Goal: Task Accomplishment & Management: Complete application form

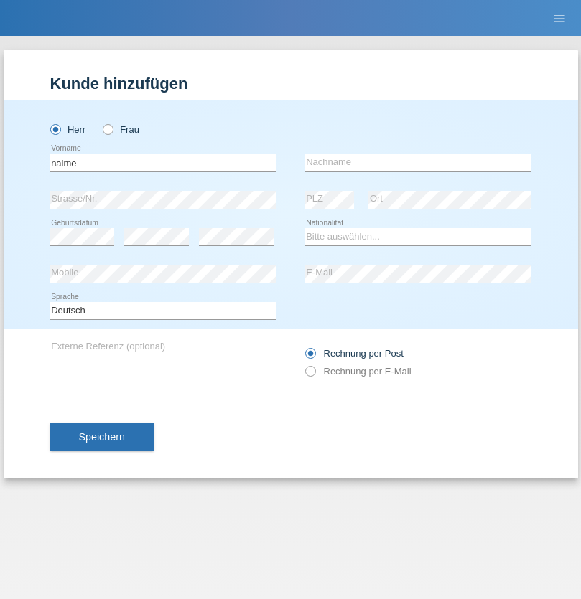
type input "naime"
click at [418, 162] on input "text" at bounding box center [418, 163] width 226 height 18
type input "llugiqi"
select select "CH"
radio input "true"
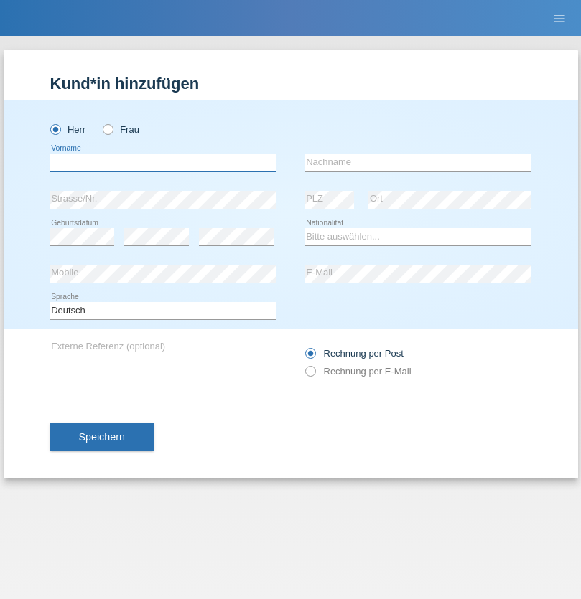
click at [163, 162] on input "text" at bounding box center [163, 163] width 226 height 18
type input "Shaban"
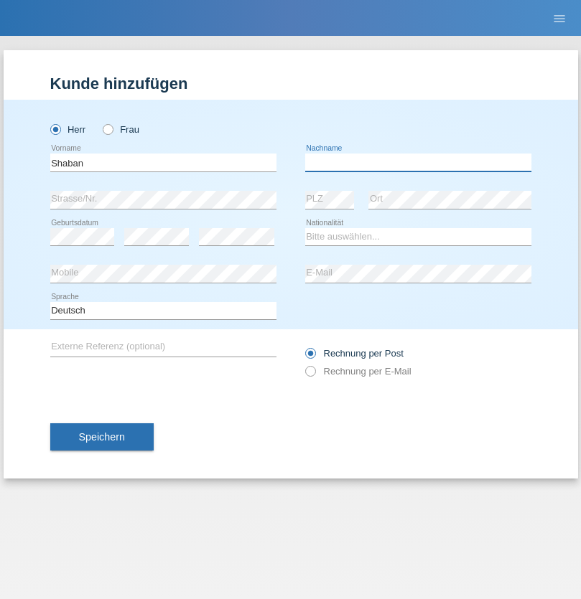
click at [418, 162] on input "text" at bounding box center [418, 163] width 226 height 18
type input "llugiqi"
select select "CH"
radio input "true"
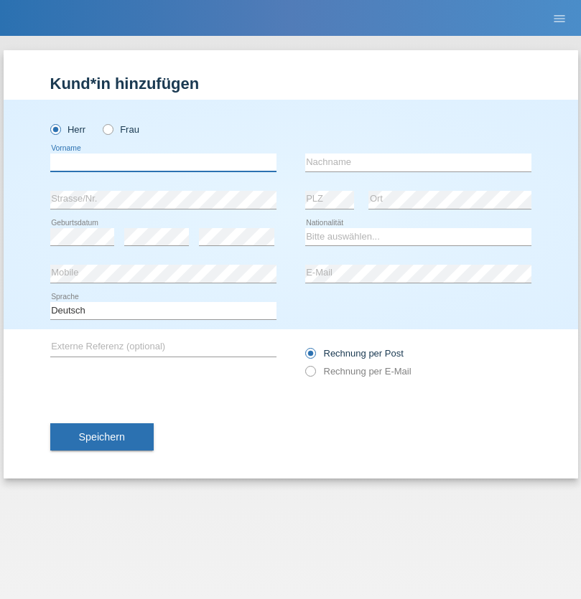
click at [163, 162] on input "text" at bounding box center [163, 163] width 226 height 18
type input "Djamel"
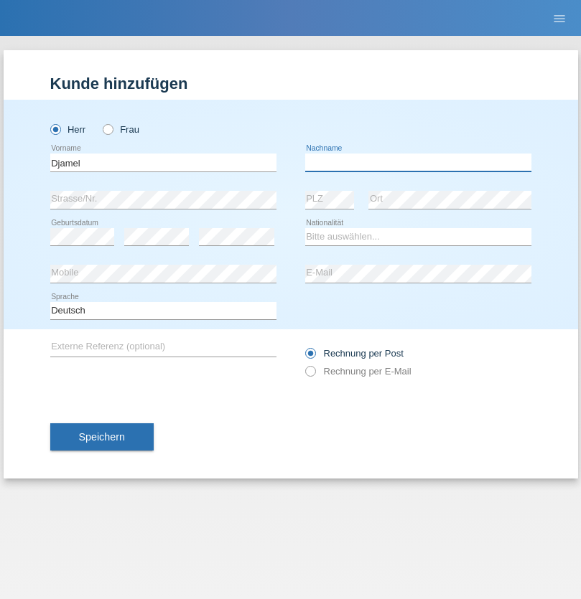
click at [418, 162] on input "text" at bounding box center [418, 163] width 226 height 18
type input "Bourbala"
select select "CH"
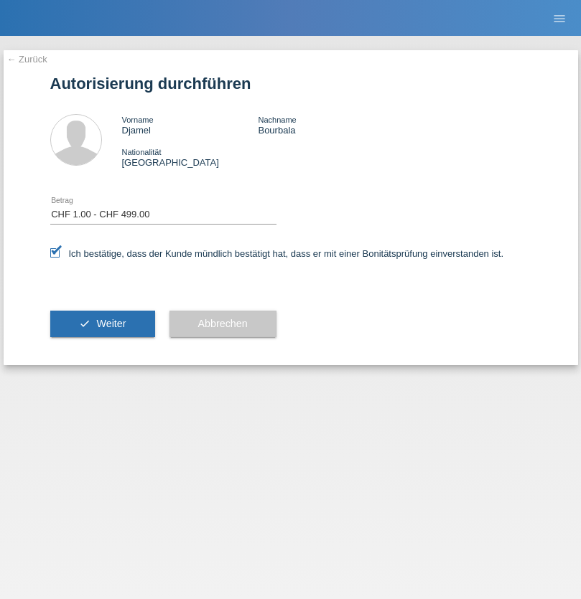
select select "1"
click at [102, 324] on span "Weiter" at bounding box center [110, 323] width 29 height 11
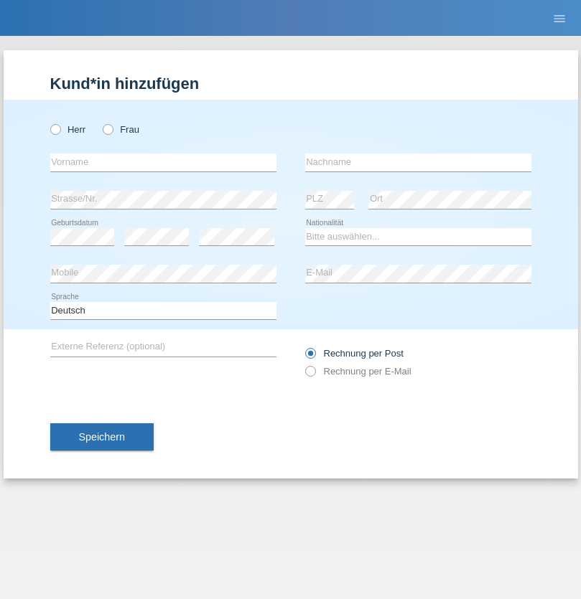
radio input "true"
click at [163, 162] on input "text" at bounding box center [163, 163] width 226 height 18
type input "Gina"
click at [418, 162] on input "text" at bounding box center [418, 163] width 226 height 18
type input "Benz"
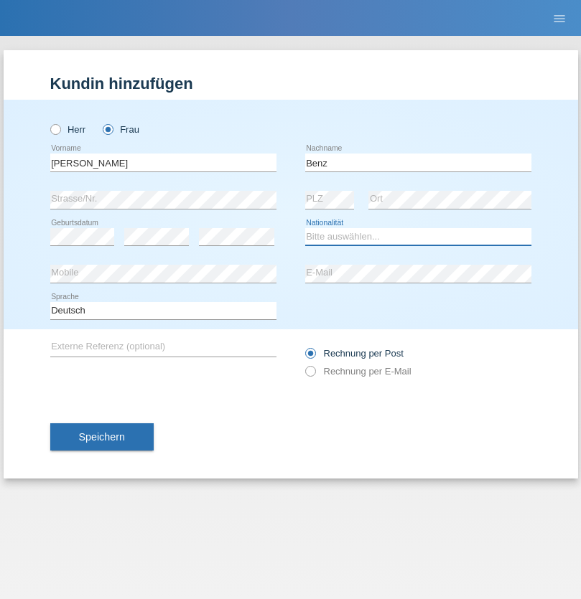
select select "CO"
select select "C"
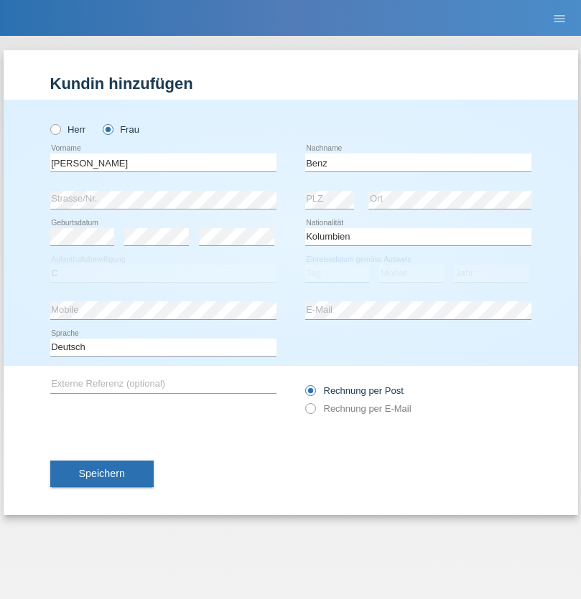
select select "16"
select select "04"
select select "1984"
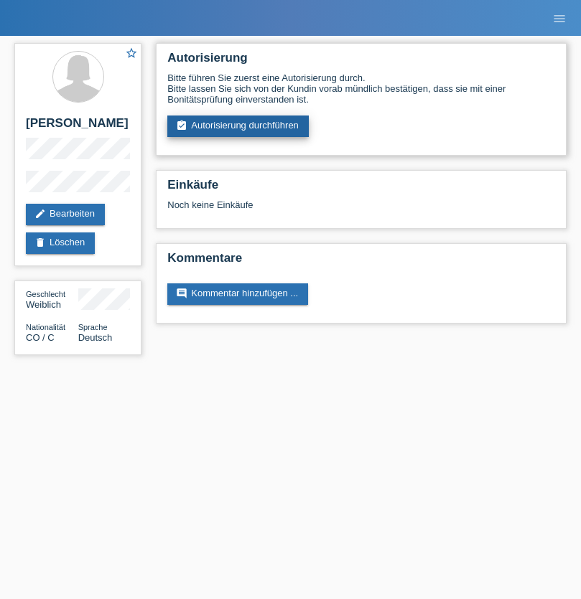
click at [238, 126] on link "assignment_turned_in Autorisierung durchführen" at bounding box center [237, 127] width 141 height 22
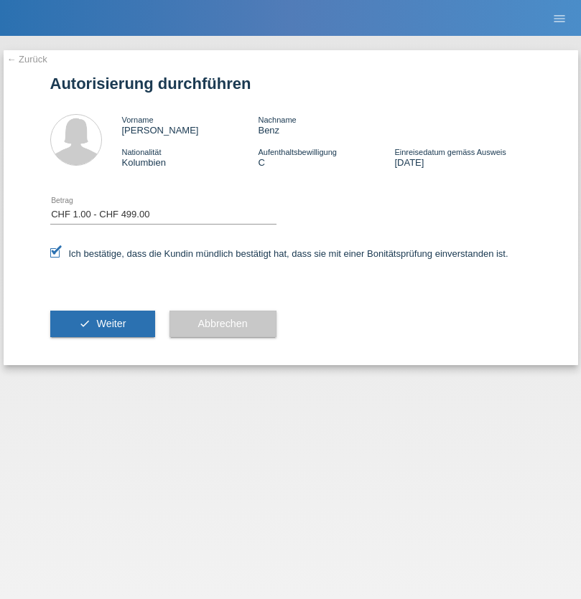
select select "1"
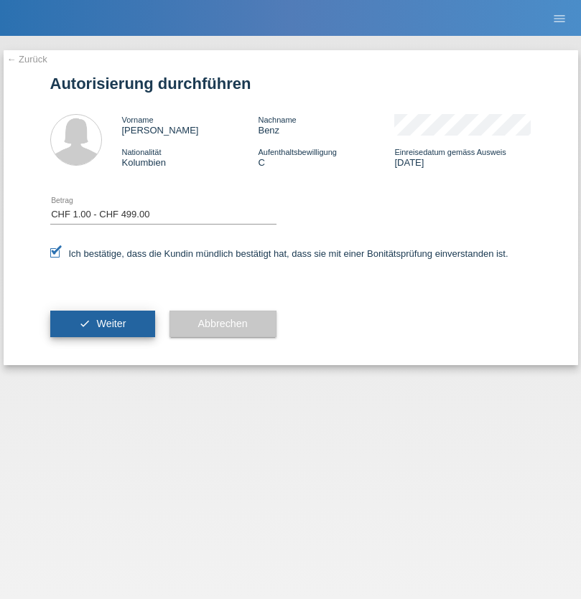
click at [102, 324] on span "Weiter" at bounding box center [110, 323] width 29 height 11
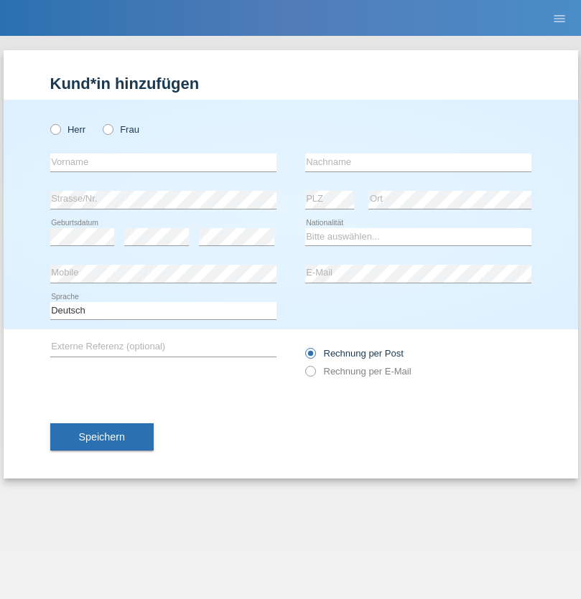
radio input "true"
click at [163, 162] on input "text" at bounding box center [163, 163] width 226 height 18
type input "[PERSON_NAME]"
click at [418, 162] on input "text" at bounding box center [418, 163] width 226 height 18
type input "Patera"
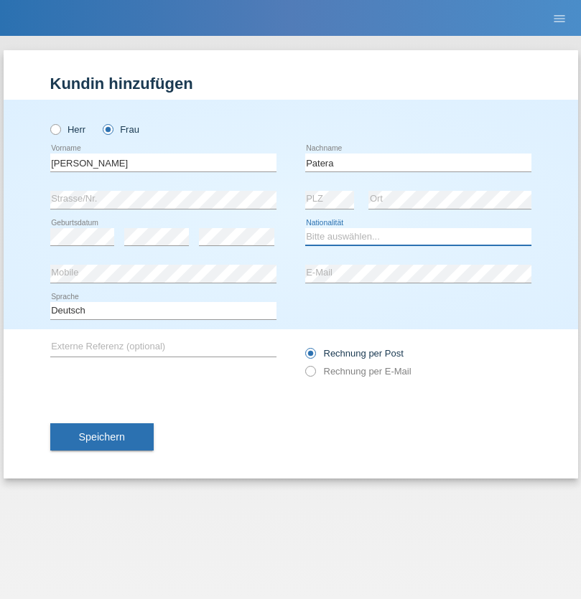
select select "CH"
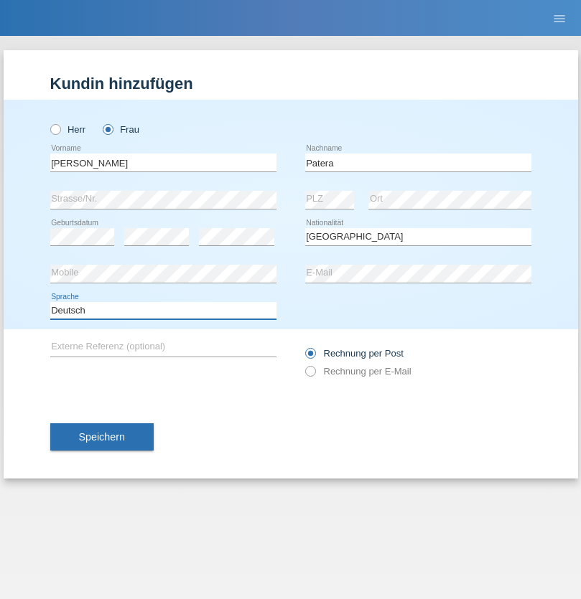
select select "en"
